Goal: Task Accomplishment & Management: Complete application form

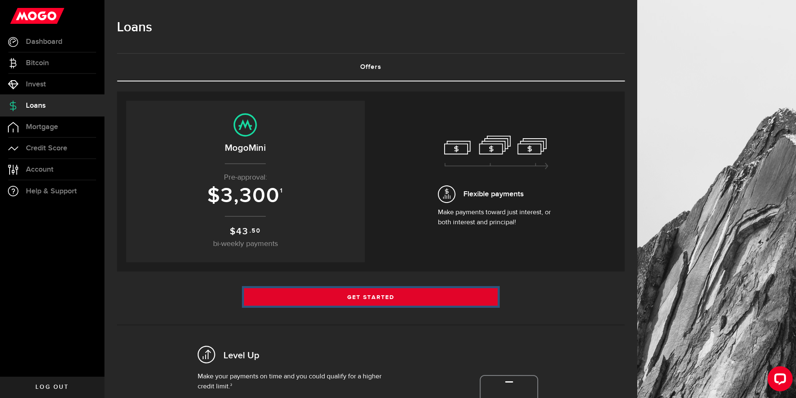
click at [373, 299] on link "Get Started" at bounding box center [371, 297] width 254 height 18
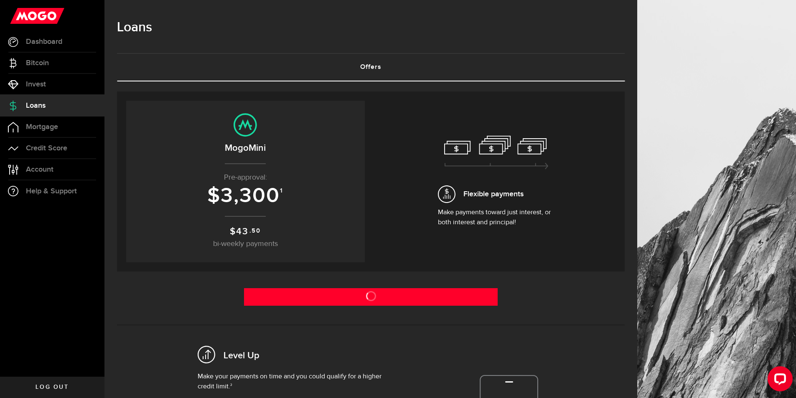
click at [373, 193] on div "Your previous offer Expired Your Offer Expired Expires on [DATE] MogoMini Pre-a…" at bounding box center [371, 182] width 490 height 162
click at [40, 59] on span "Bitcoin" at bounding box center [37, 63] width 23 height 8
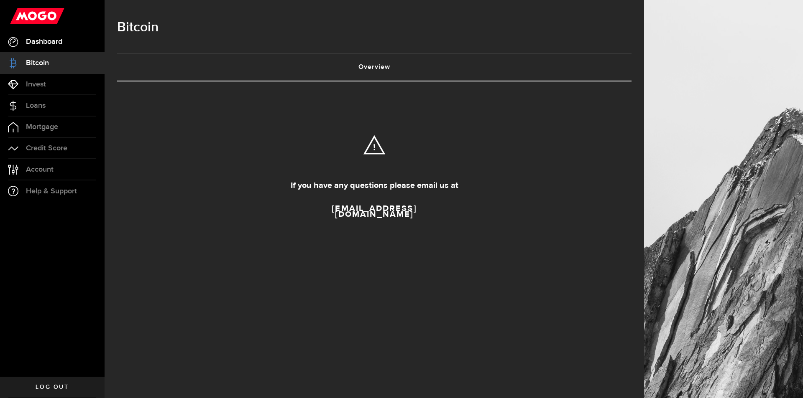
click at [48, 40] on span "Dashboard" at bounding box center [44, 42] width 36 height 8
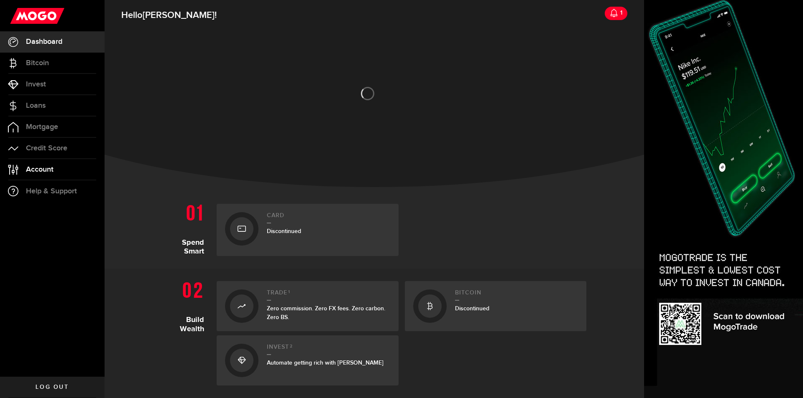
click at [25, 166] on link "Account Compte" at bounding box center [52, 169] width 105 height 21
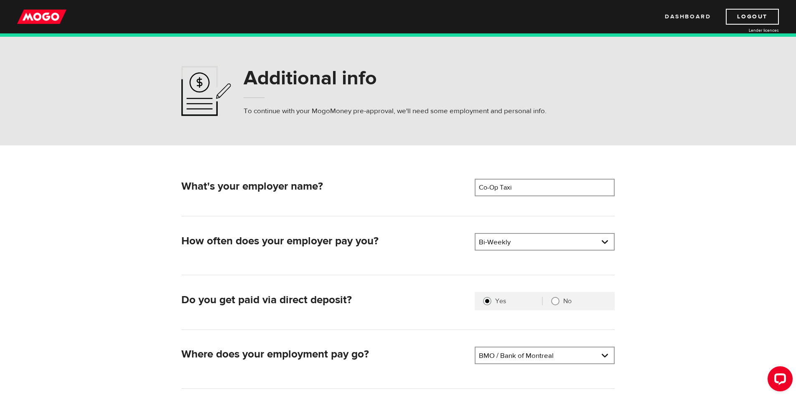
click at [693, 22] on link "Dashboard" at bounding box center [688, 17] width 46 height 16
